Goal: Information Seeking & Learning: Learn about a topic

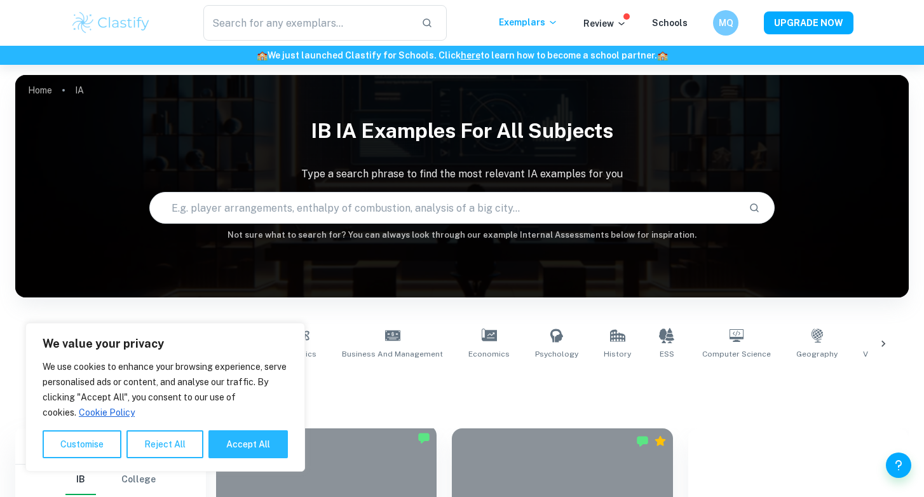
click at [254, 449] on button "Accept All" at bounding box center [248, 444] width 79 height 28
checkbox input "true"
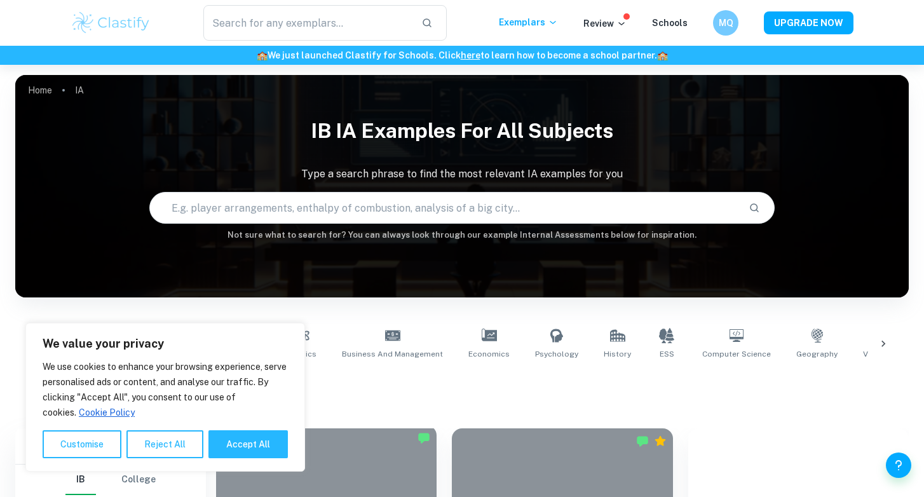
checkbox input "true"
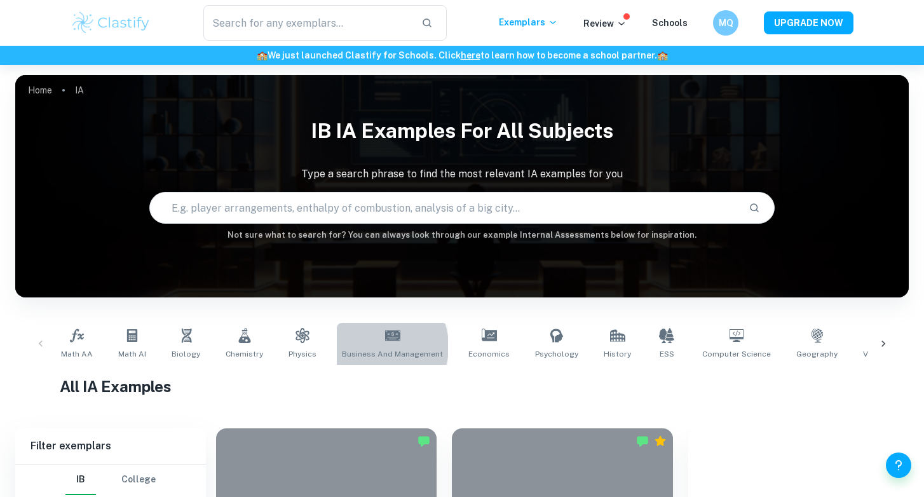
click at [371, 346] on link "Business and Management" at bounding box center [392, 344] width 111 height 42
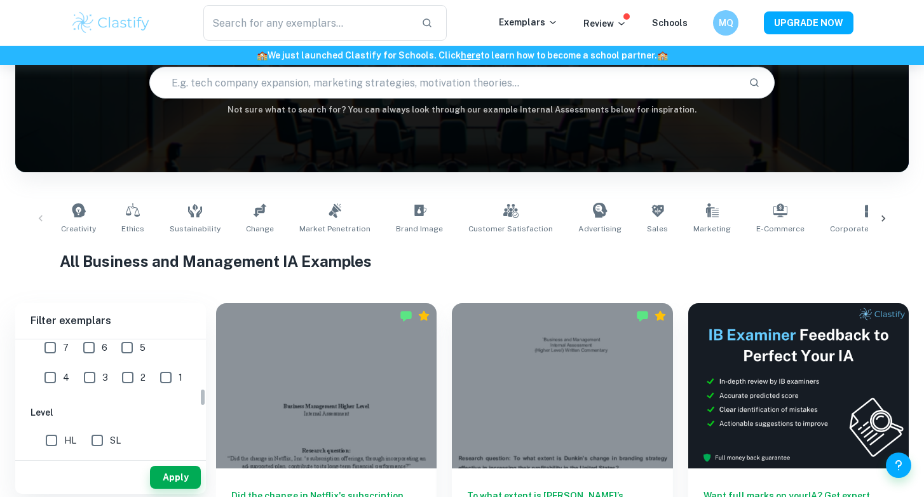
scroll to position [312, 0]
click at [298, 90] on input "text" at bounding box center [444, 83] width 589 height 36
type input "e-commerce"
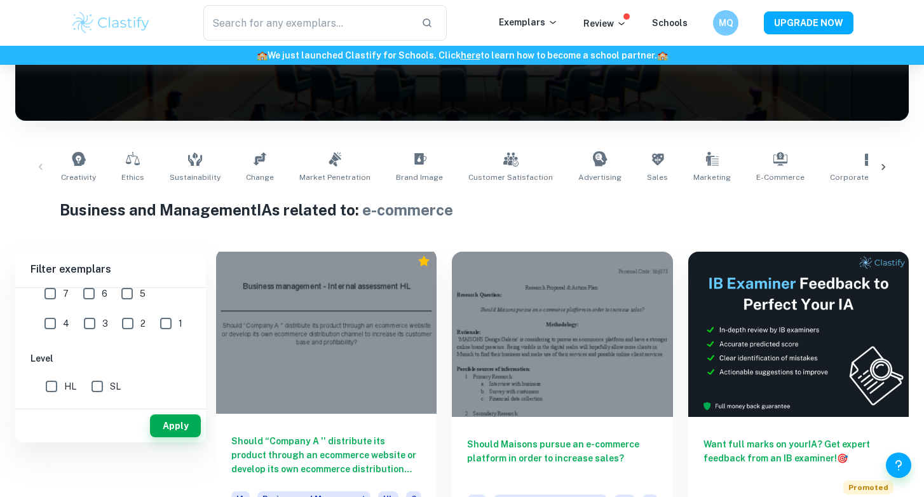
scroll to position [242, 0]
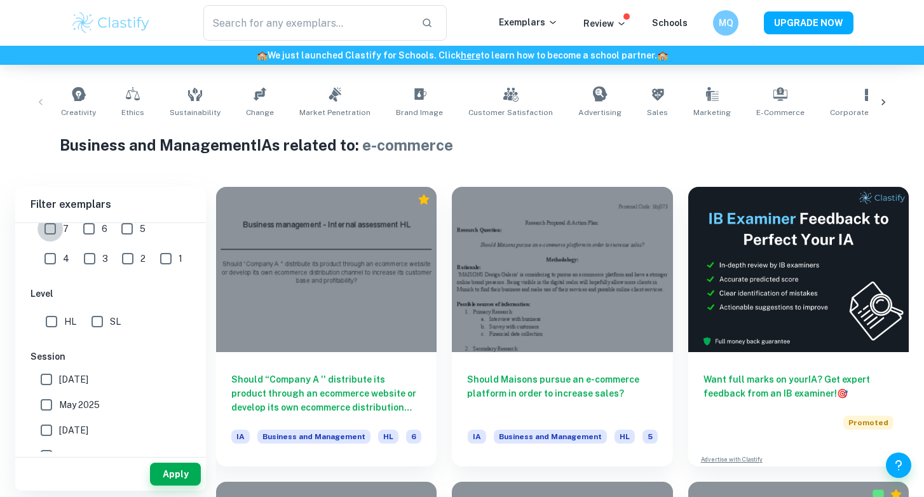
click at [49, 230] on input "7" at bounding box center [50, 228] width 25 height 25
checkbox input "true"
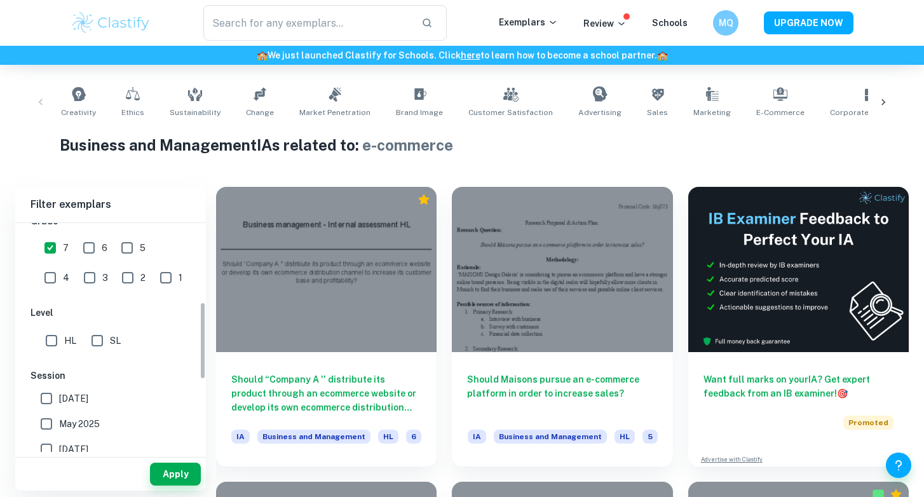
scroll to position [253, 0]
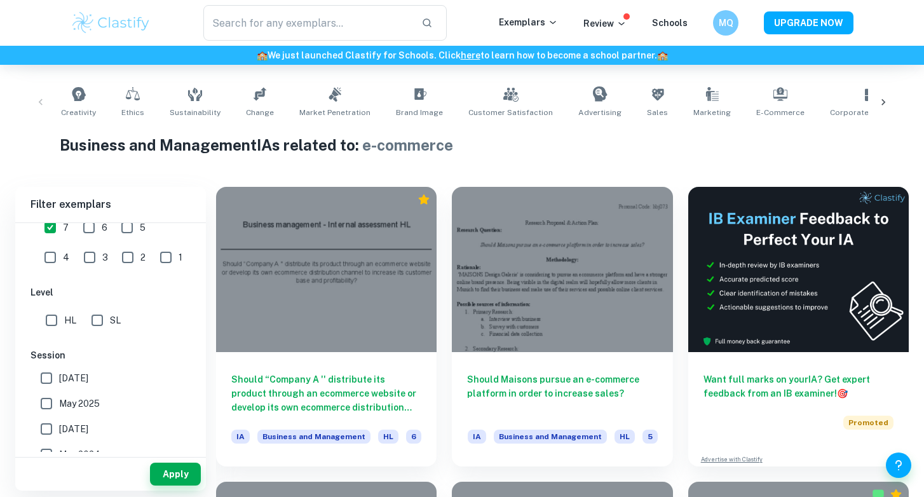
click at [53, 319] on input "HL" at bounding box center [51, 320] width 25 height 25
checkbox input "true"
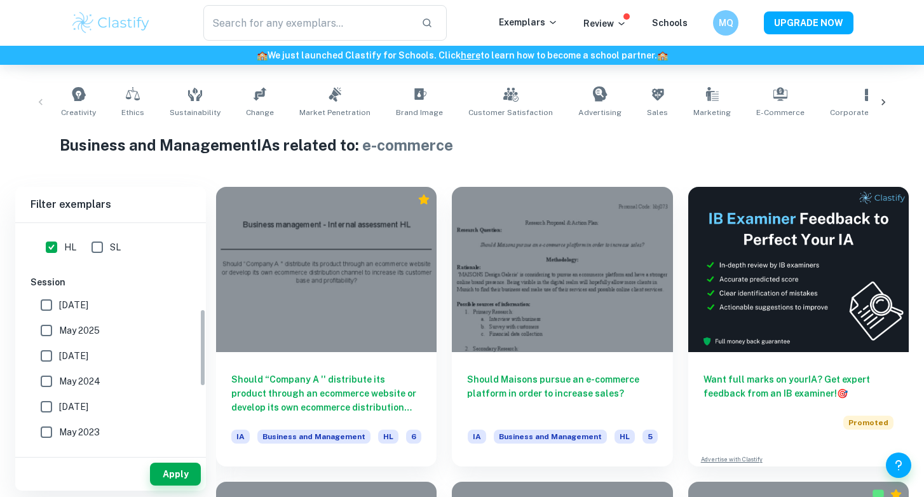
scroll to position [446, 0]
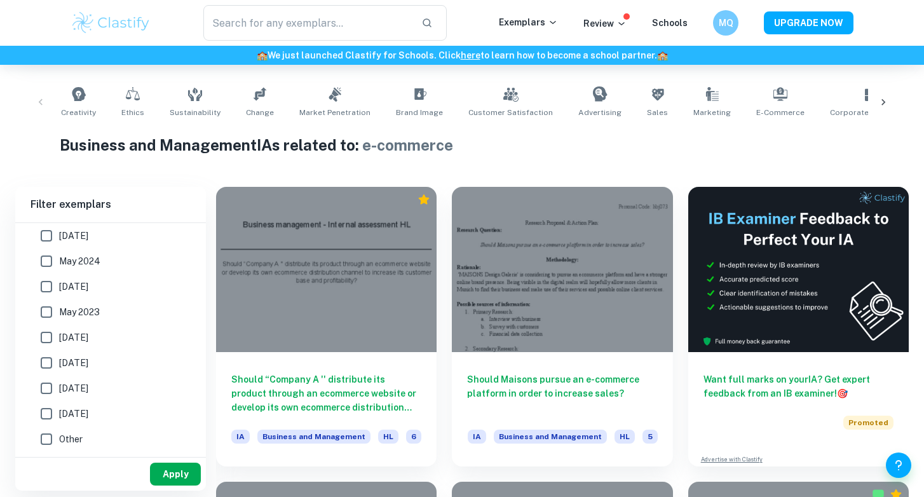
click at [181, 476] on button "Apply" at bounding box center [175, 474] width 51 height 23
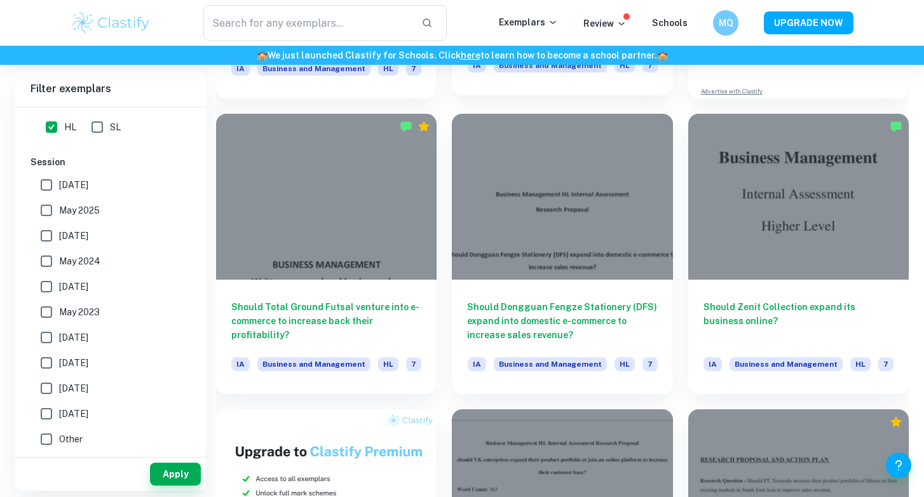
scroll to position [612, 0]
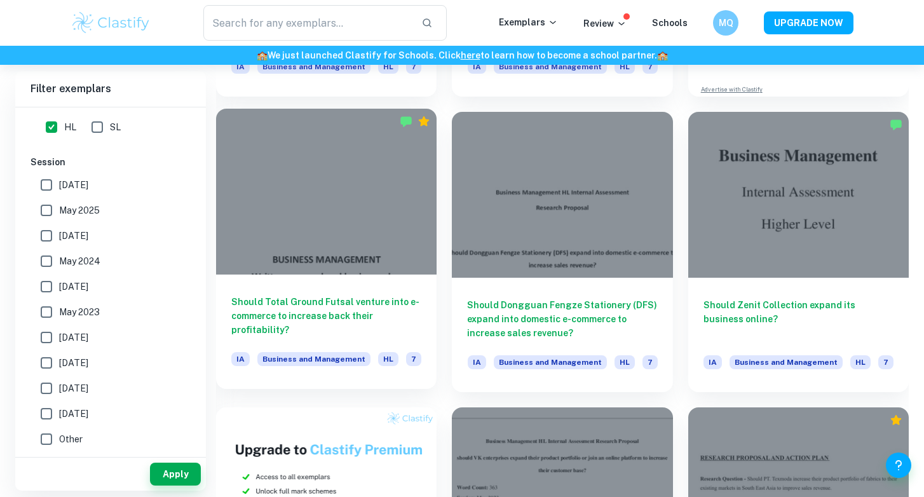
click at [352, 225] on div at bounding box center [326, 191] width 221 height 165
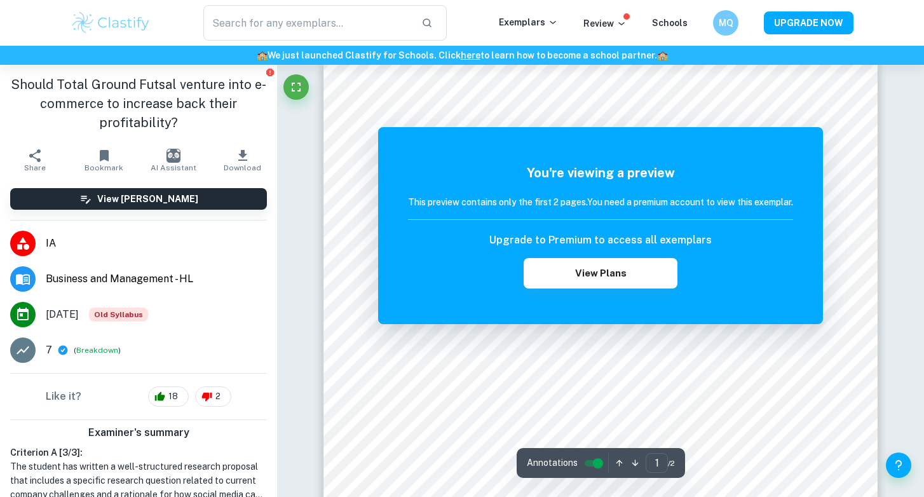
scroll to position [15, 0]
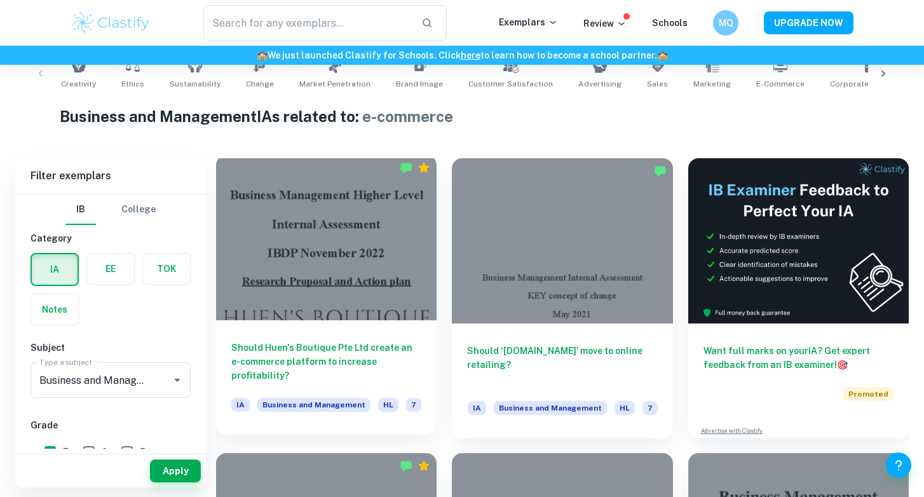
scroll to position [278, 0]
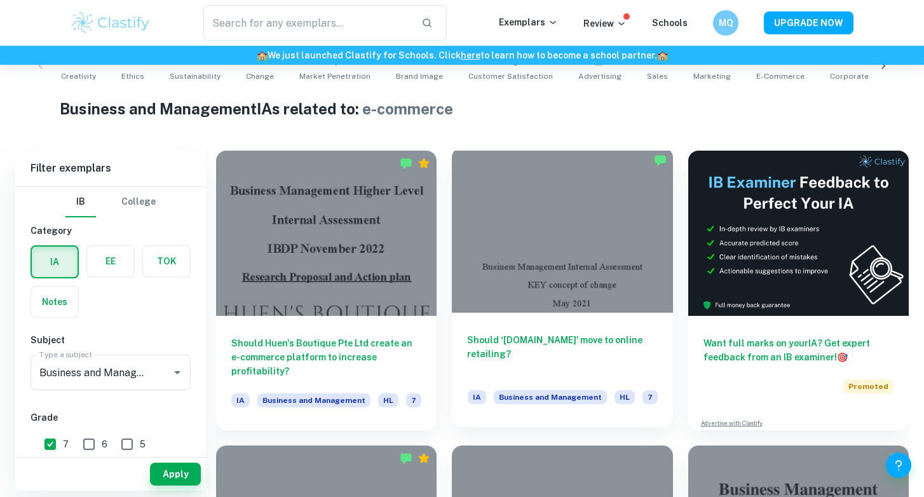
click at [535, 293] on div at bounding box center [562, 229] width 221 height 165
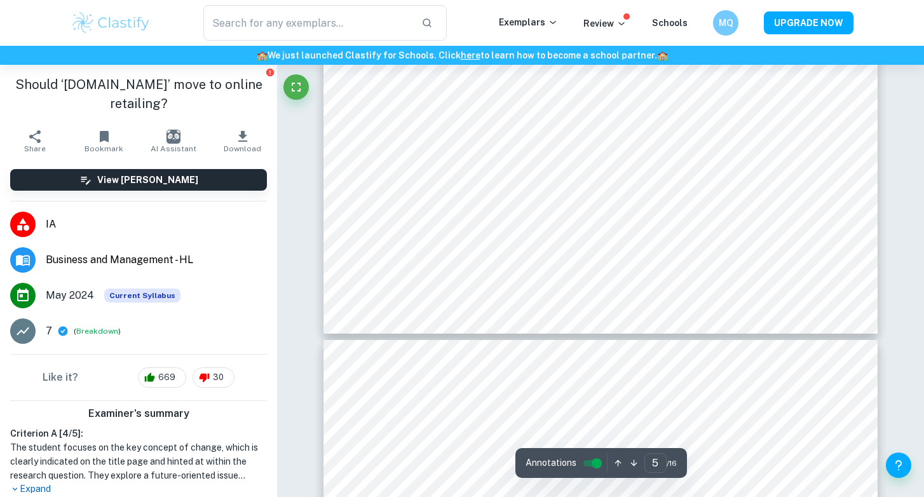
type input "6"
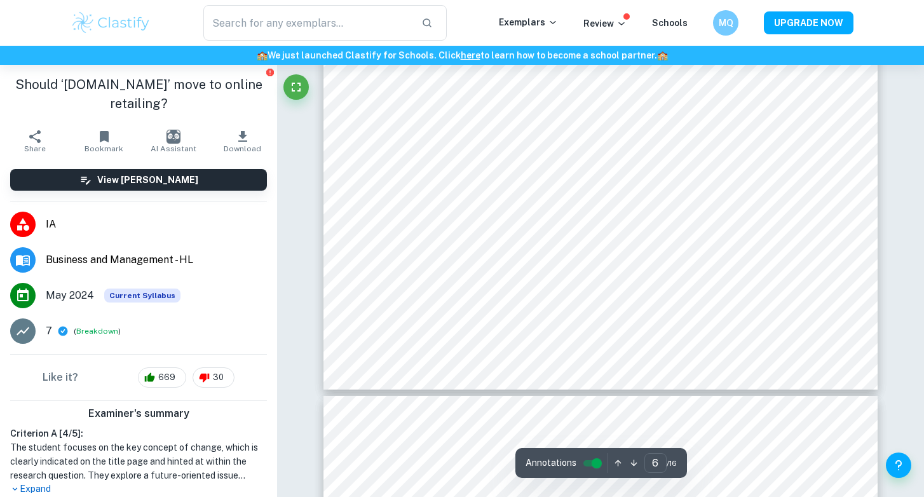
scroll to position [4603, 0]
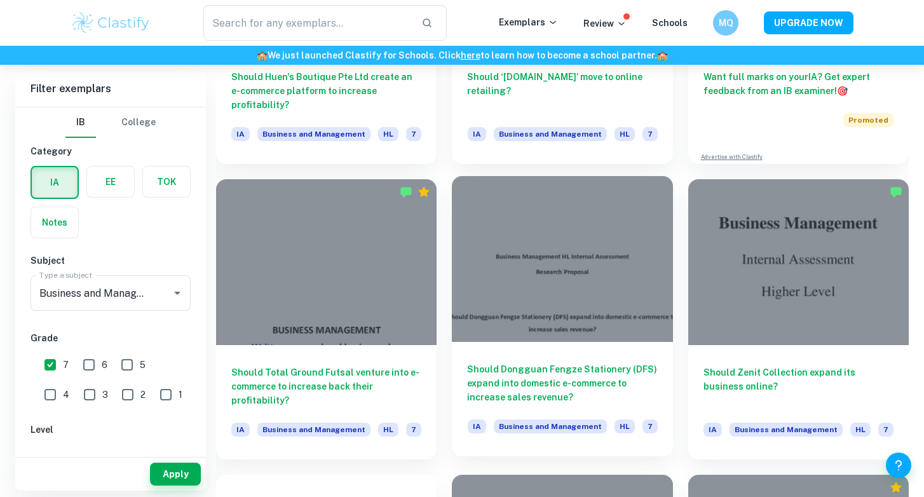
scroll to position [546, 0]
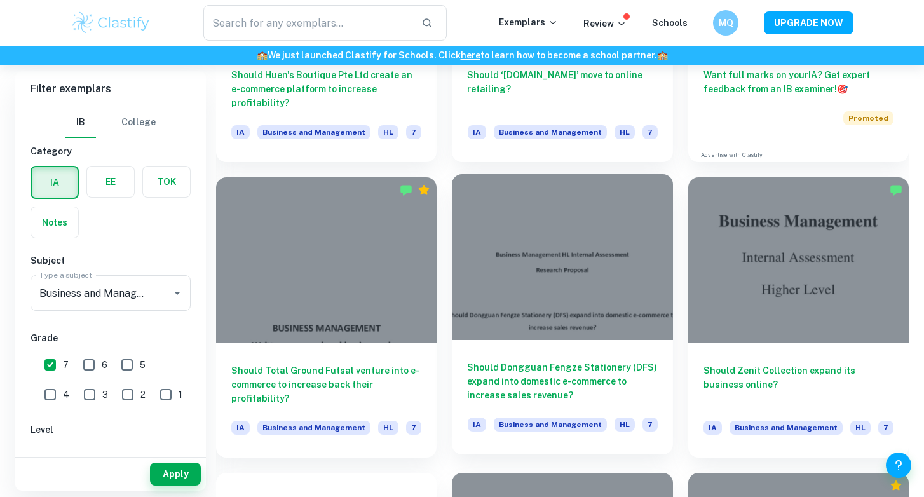
click at [587, 313] on div at bounding box center [562, 256] width 221 height 165
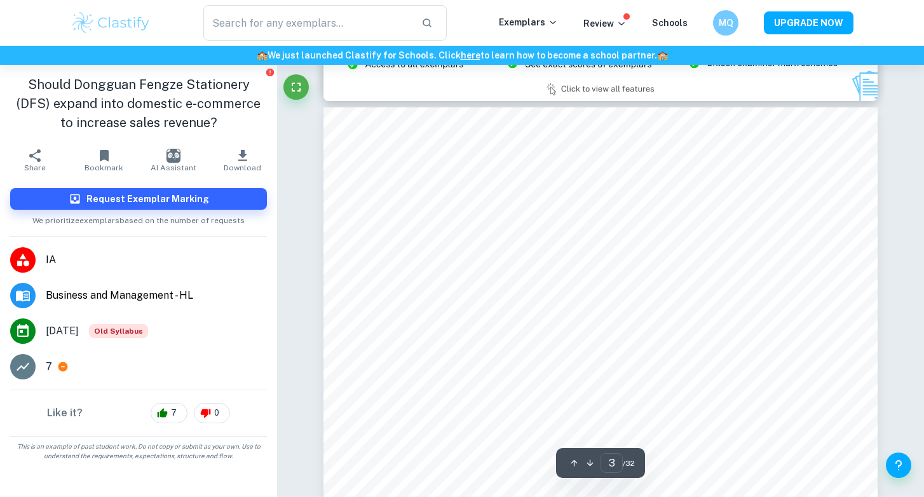
scroll to position [1731, 0]
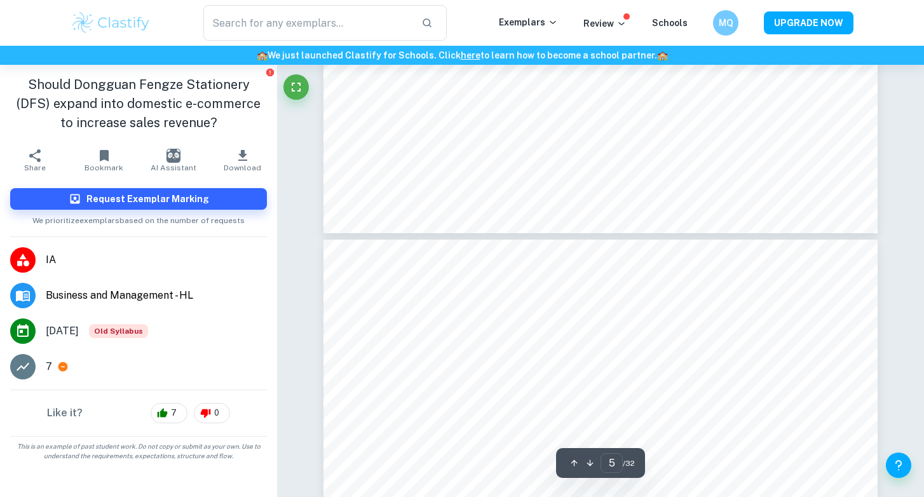
type input "6"
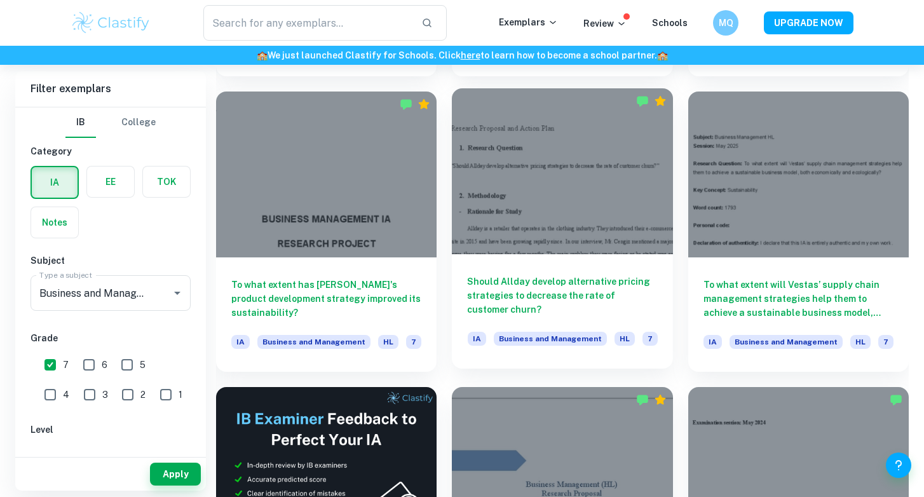
scroll to position [1838, 0]
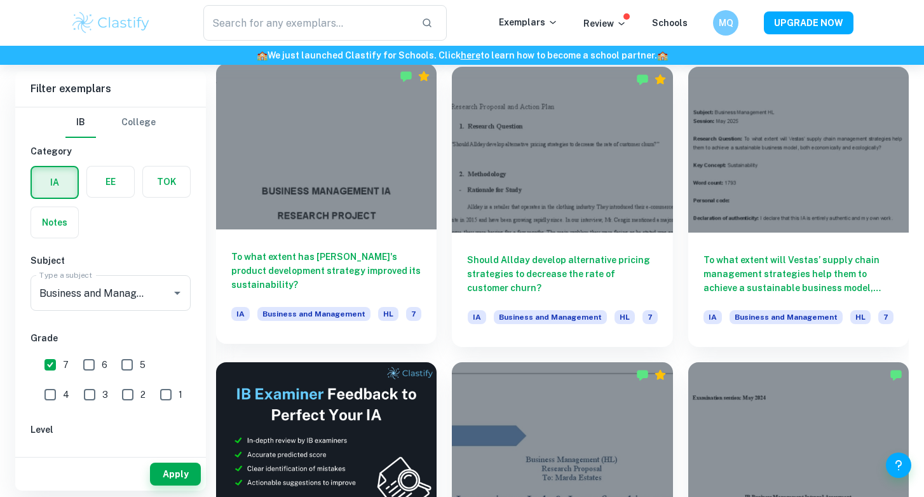
click at [360, 186] on div at bounding box center [326, 146] width 221 height 165
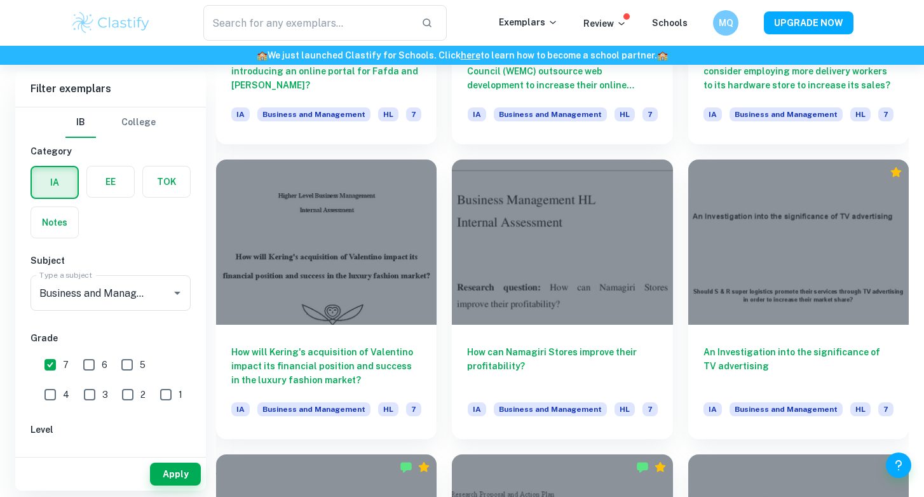
scroll to position [1454, 0]
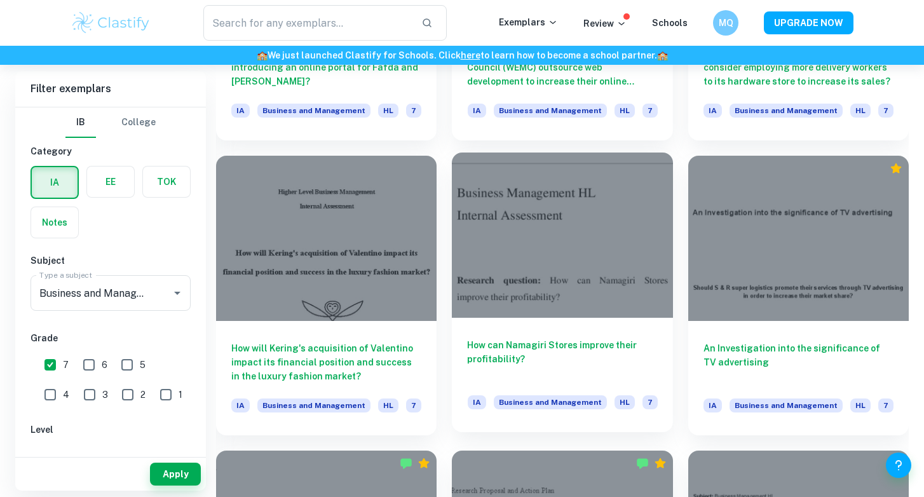
click at [563, 287] on div at bounding box center [562, 235] width 221 height 165
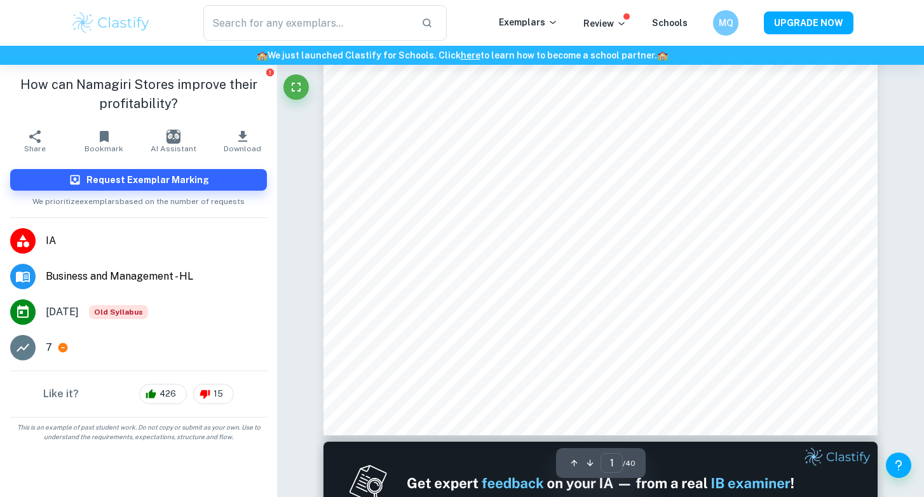
scroll to position [357, 0]
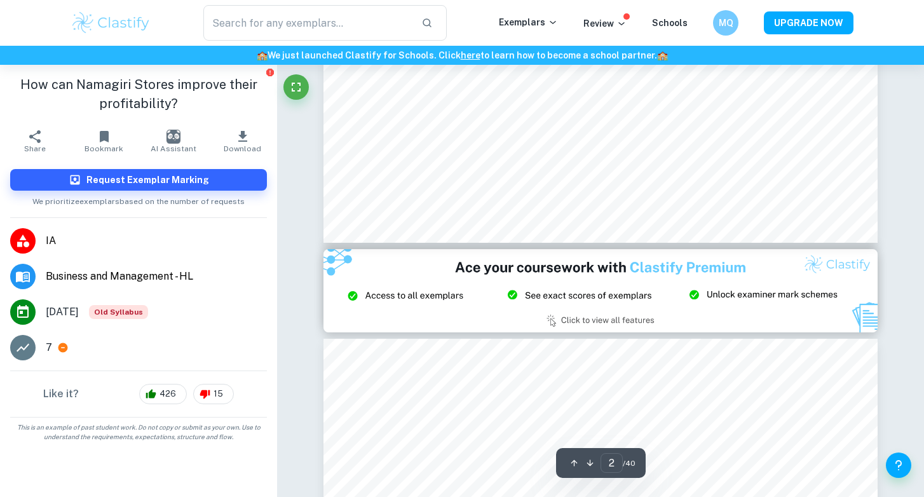
type input "3"
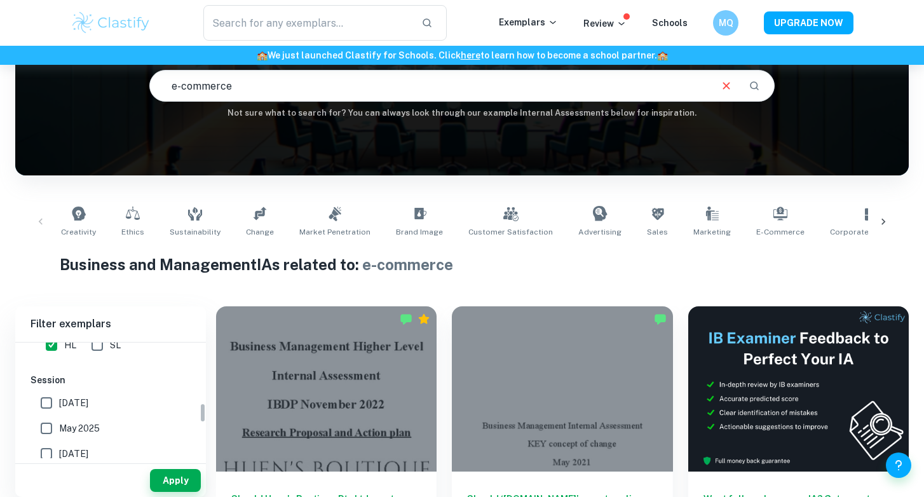
scroll to position [347, 0]
click at [50, 399] on input "[DATE]" at bounding box center [46, 403] width 25 height 25
checkbox input "true"
click at [58, 430] on input "May 2025" at bounding box center [46, 428] width 25 height 25
checkbox input "true"
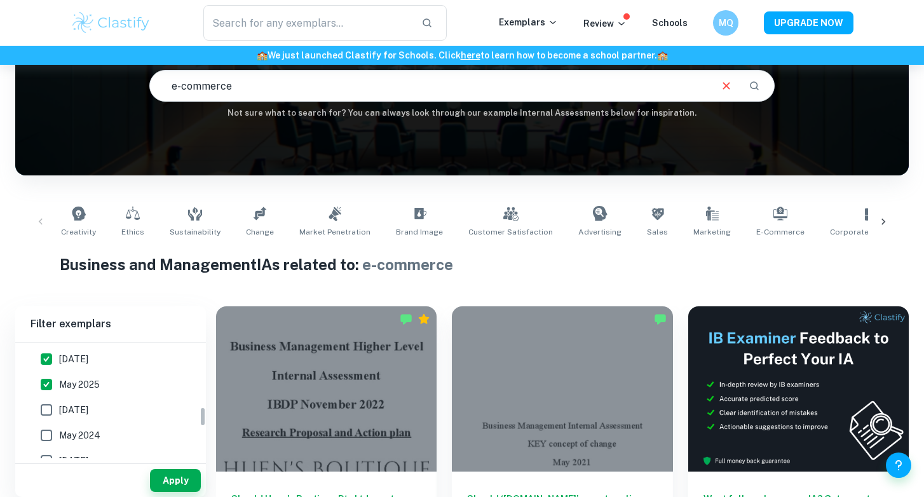
scroll to position [393, 0]
click at [60, 416] on label "[DATE]" at bounding box center [107, 408] width 147 height 25
click at [59, 416] on input "[DATE]" at bounding box center [46, 408] width 25 height 25
checkbox input "true"
click at [57, 430] on input "May 2024" at bounding box center [46, 433] width 25 height 25
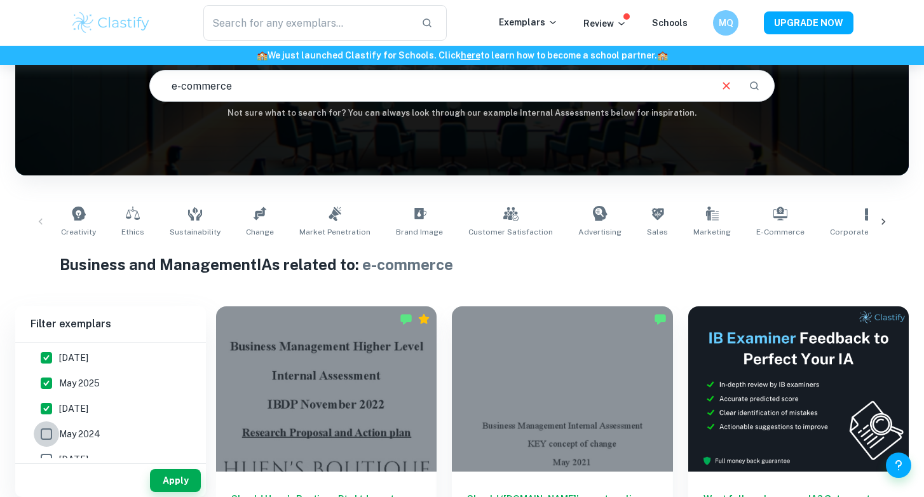
checkbox input "true"
click at [162, 477] on button "Apply" at bounding box center [175, 480] width 51 height 23
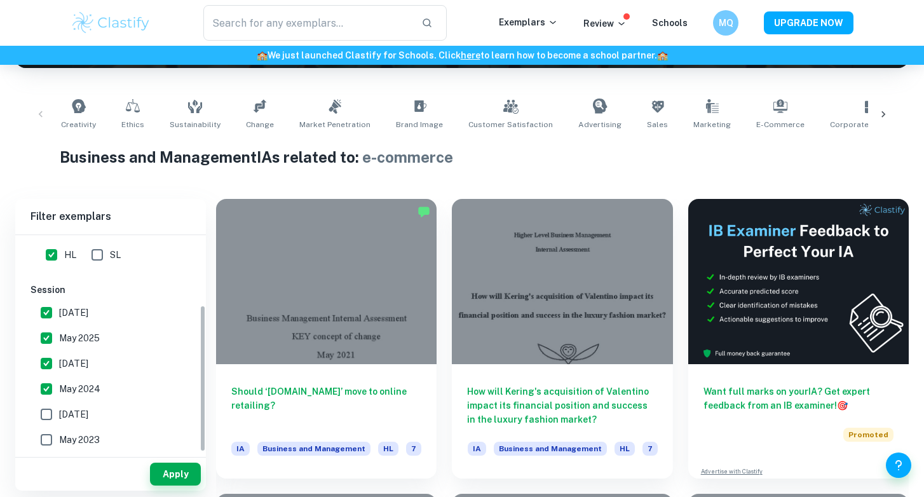
scroll to position [531, 0]
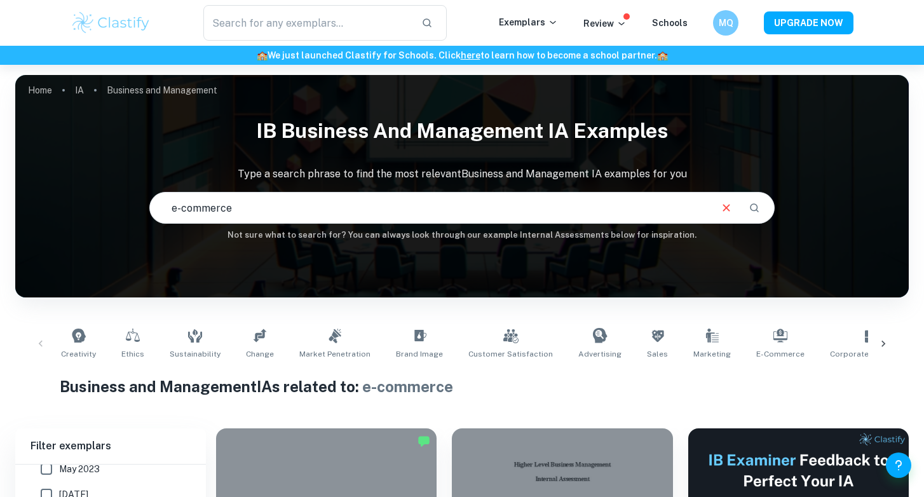
click at [465, 203] on input "e-commerce" at bounding box center [429, 208] width 559 height 36
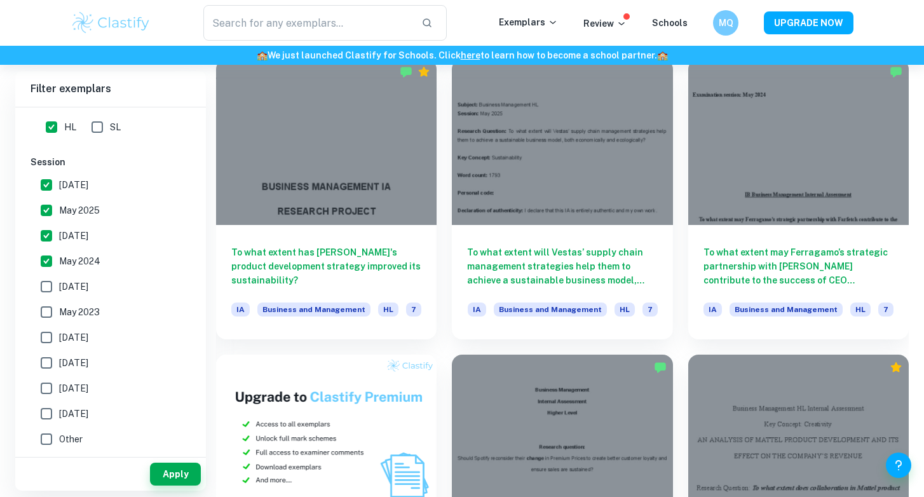
scroll to position [665, 0]
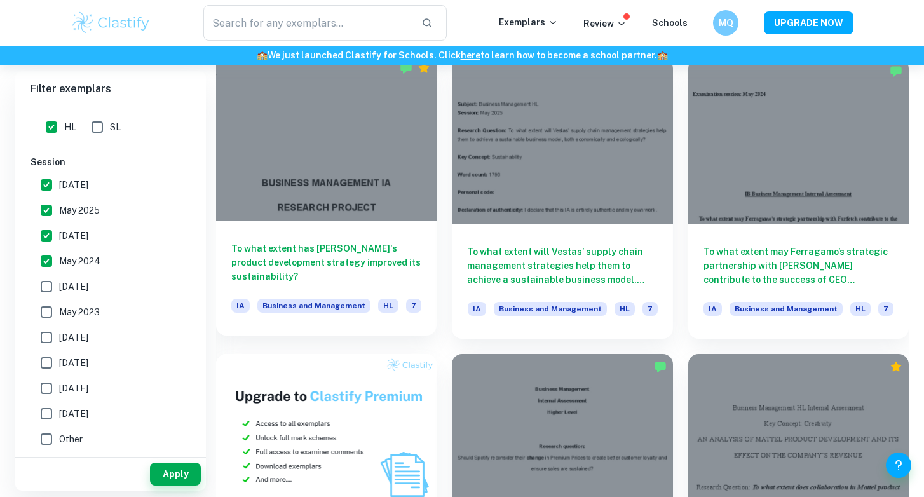
click at [377, 207] on div at bounding box center [326, 137] width 221 height 165
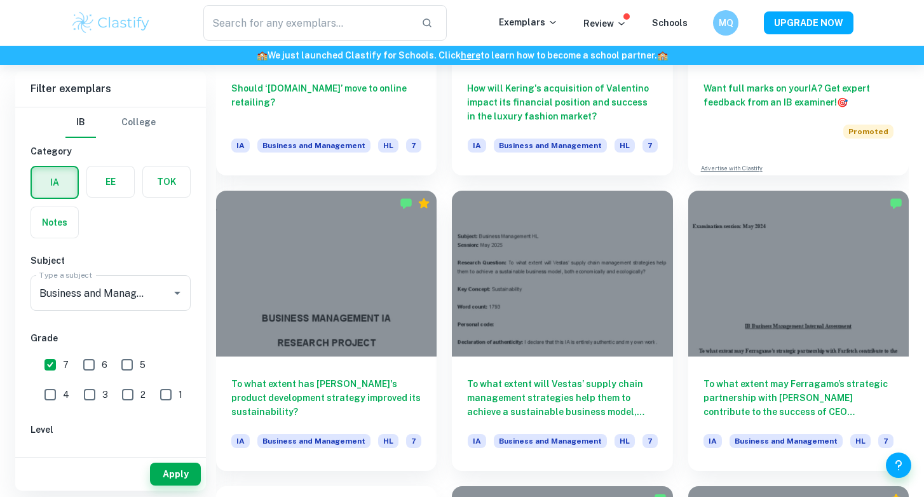
scroll to position [535, 0]
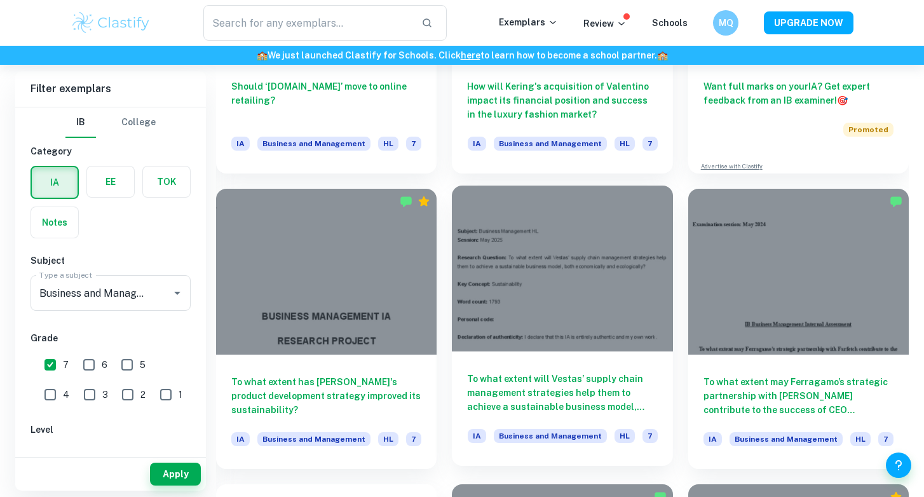
click at [540, 338] on div at bounding box center [562, 268] width 221 height 165
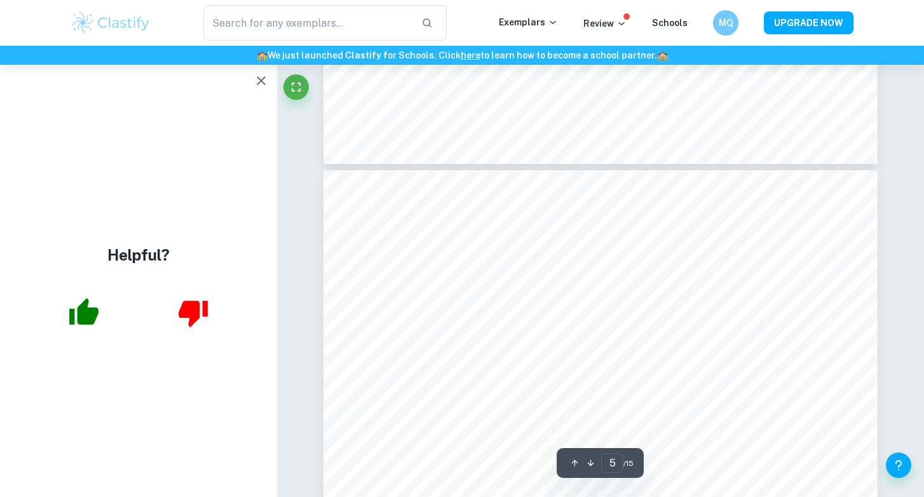
scroll to position [3229, 0]
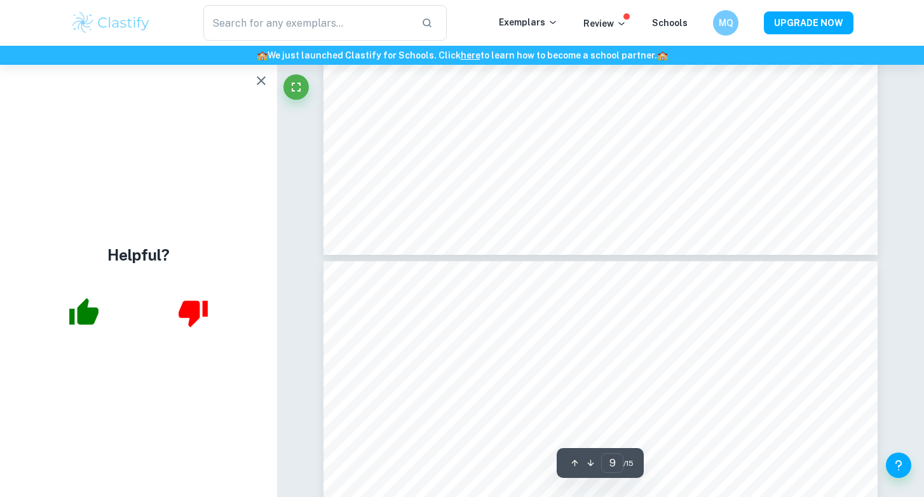
type input "10"
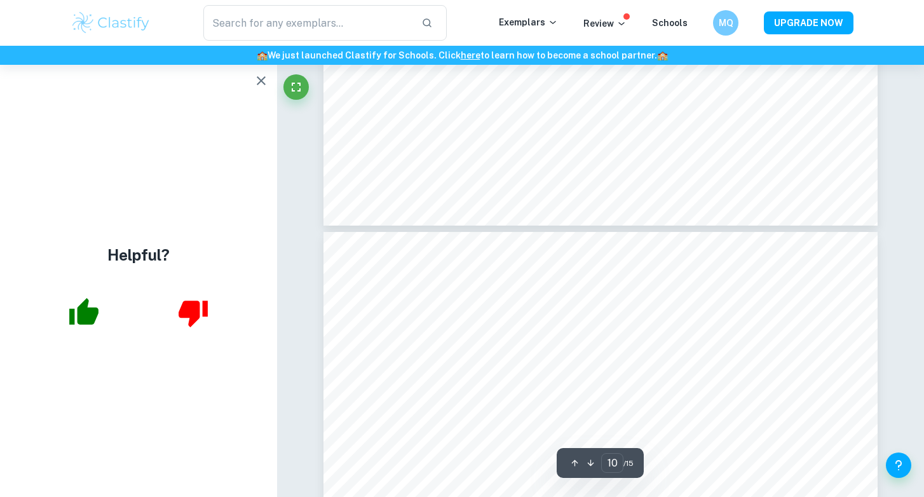
scroll to position [7226, 0]
